Goal: Task Accomplishment & Management: Use online tool/utility

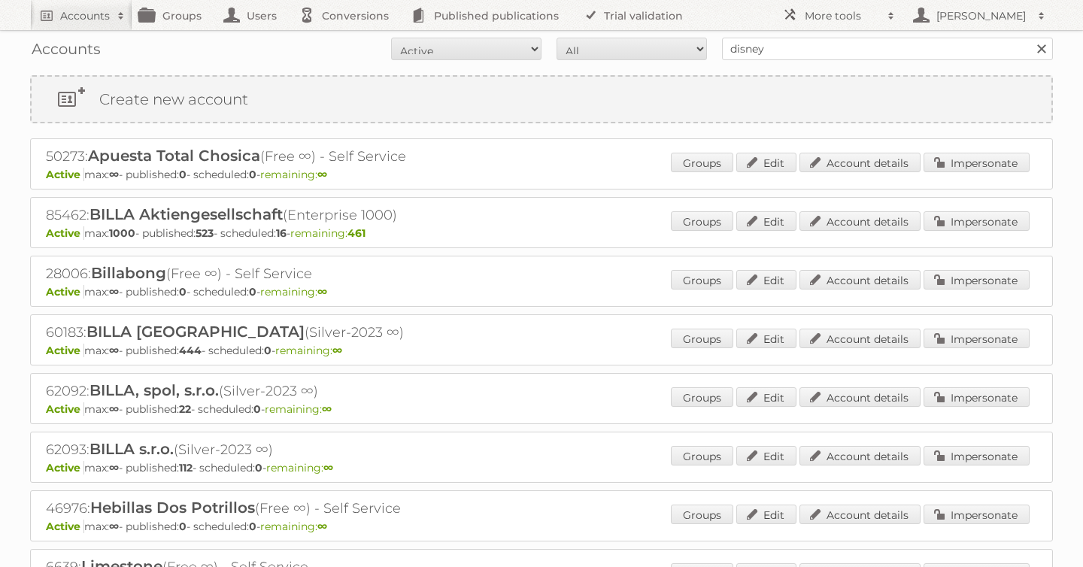
type input "disney"
click at [1030, 38] on input "Search" at bounding box center [1041, 49] width 23 height 23
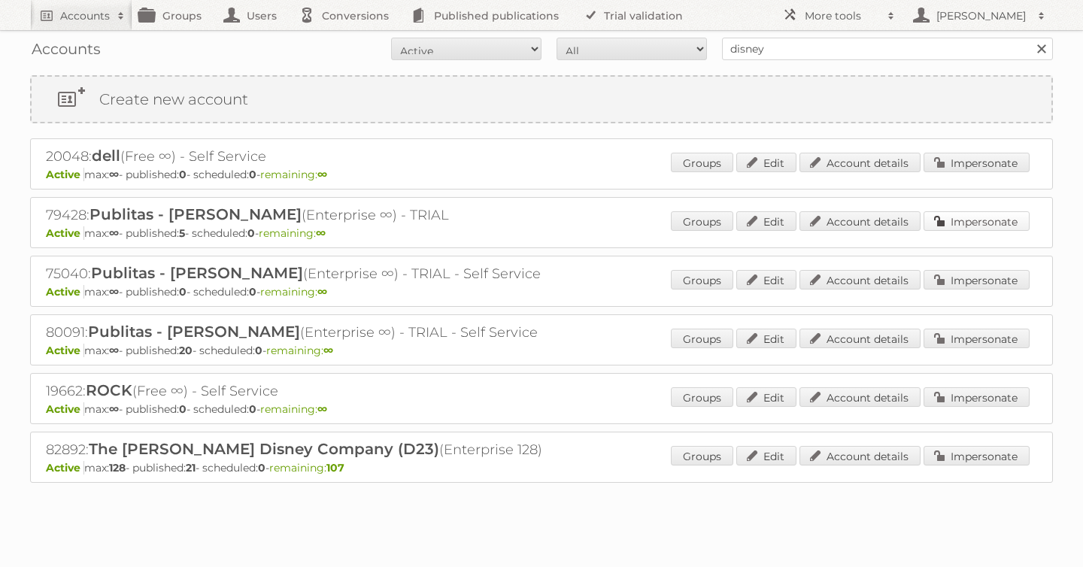
click at [962, 226] on link "Impersonate" at bounding box center [977, 221] width 106 height 20
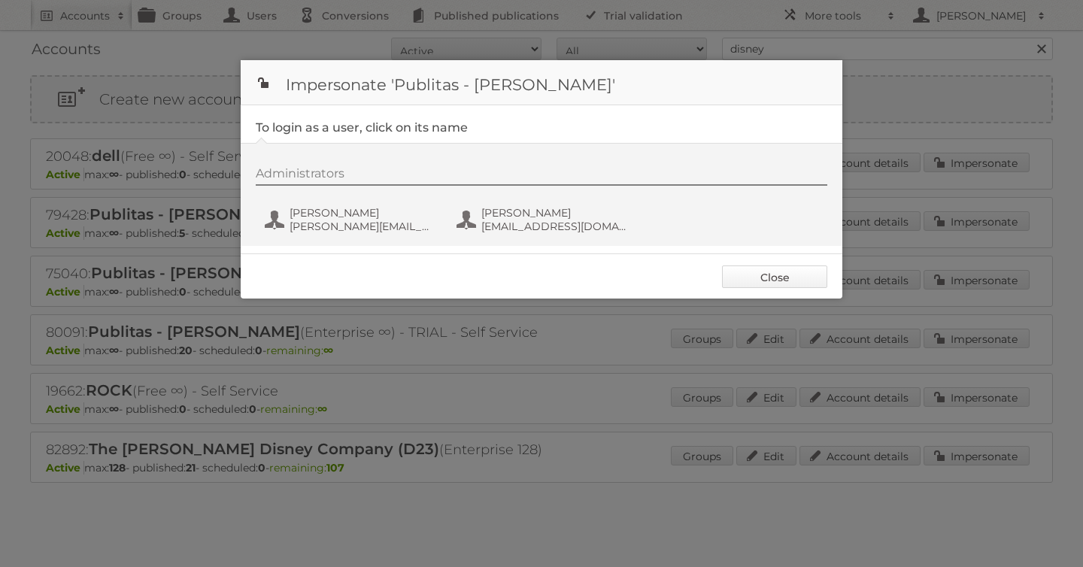
click at [792, 275] on link "Close" at bounding box center [774, 277] width 105 height 23
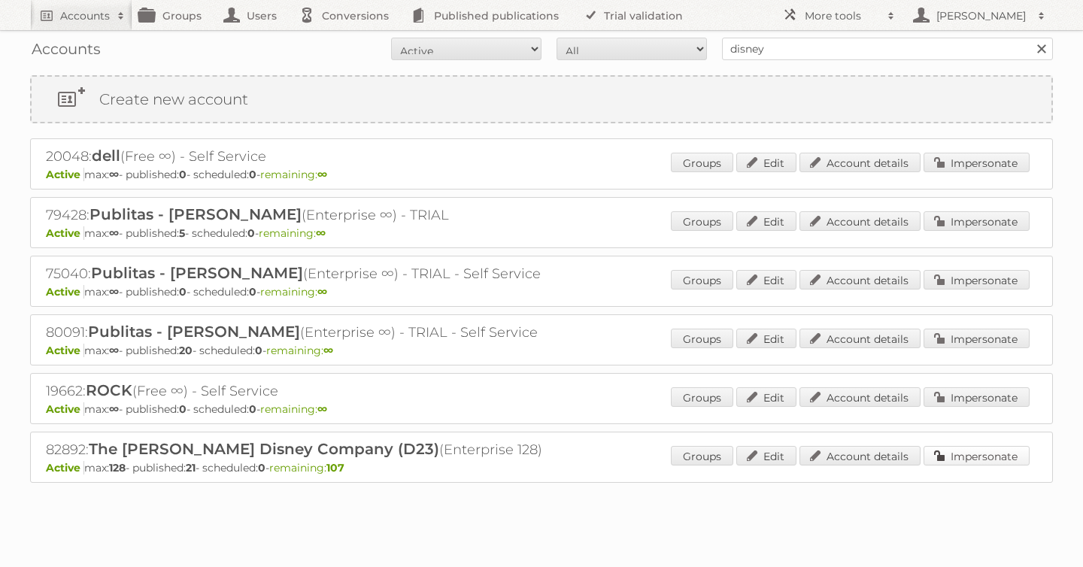
click at [966, 461] on link "Impersonate" at bounding box center [977, 456] width 106 height 20
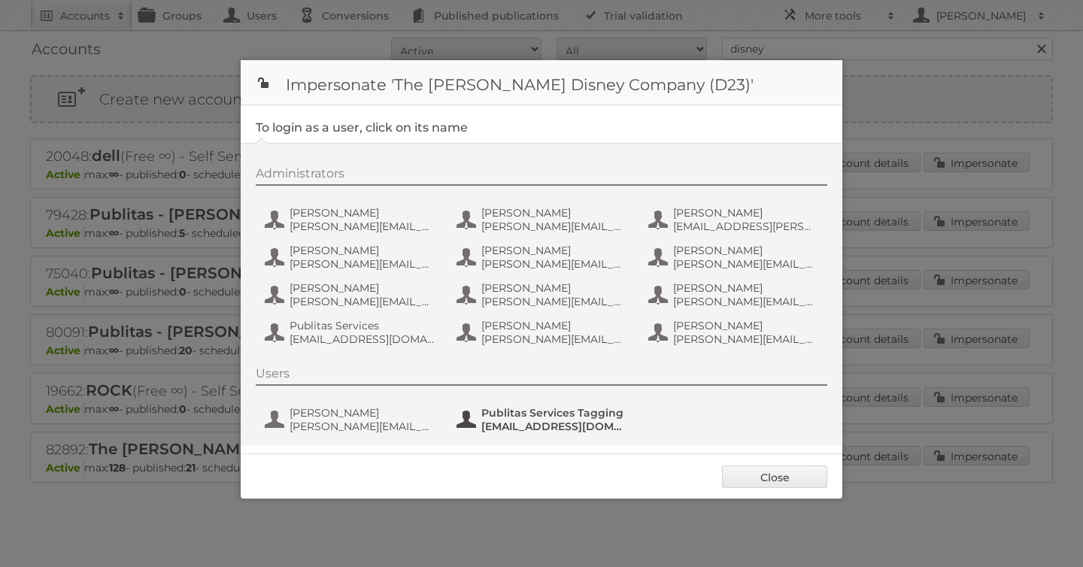
click at [527, 426] on span "fs+disney@publitas.com" at bounding box center [554, 427] width 146 height 14
